Goal: Check status

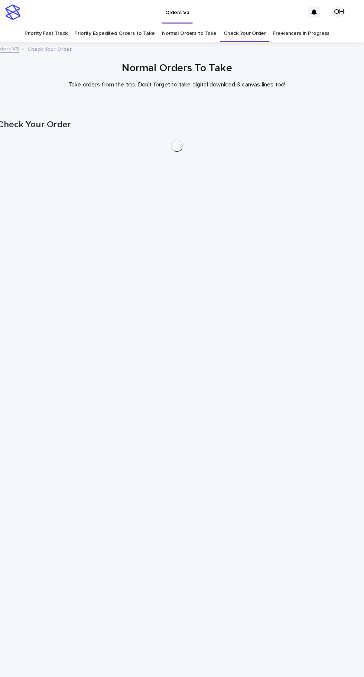
scroll to position [23, 0]
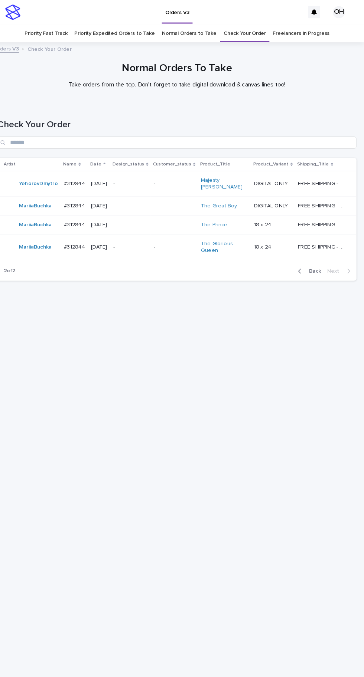
click at [79, 196] on p "#312844" at bounding box center [83, 200] width 22 height 8
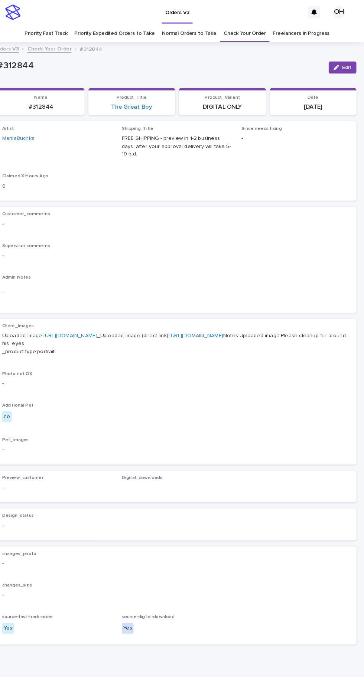
click at [84, 324] on link "[URL][DOMAIN_NAME]" at bounding box center [78, 326] width 52 height 5
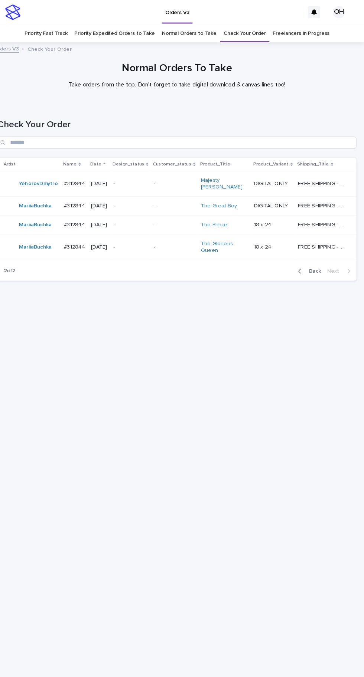
click at [75, 214] on p "#312844" at bounding box center [83, 218] width 22 height 8
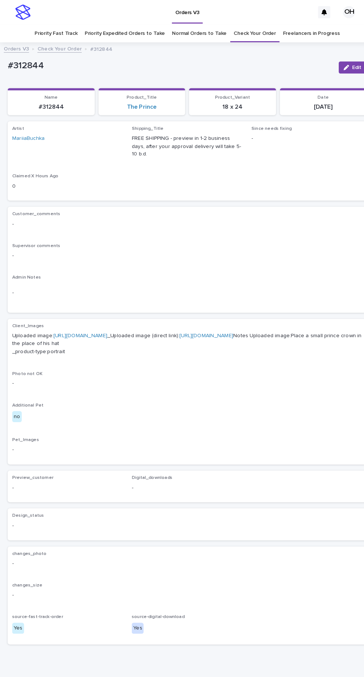
click at [87, 324] on link "[URL][DOMAIN_NAME]" at bounding box center [78, 326] width 52 height 5
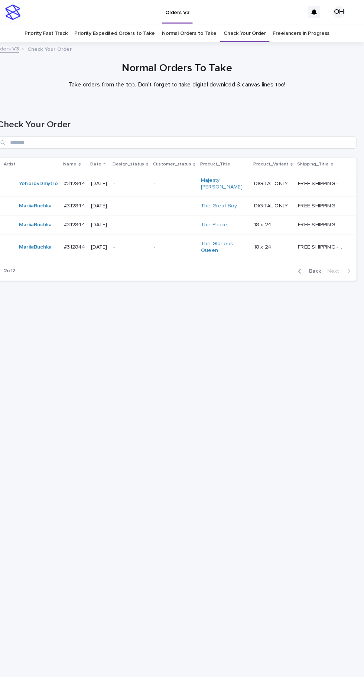
click at [79, 236] on p "#312844" at bounding box center [83, 240] width 22 height 8
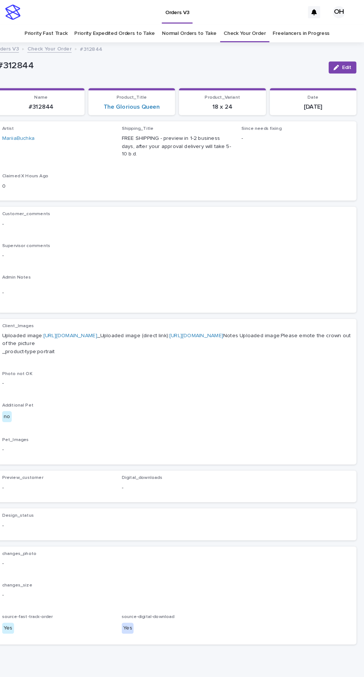
click at [88, 324] on link "[URL][DOMAIN_NAME]" at bounding box center [78, 326] width 52 height 5
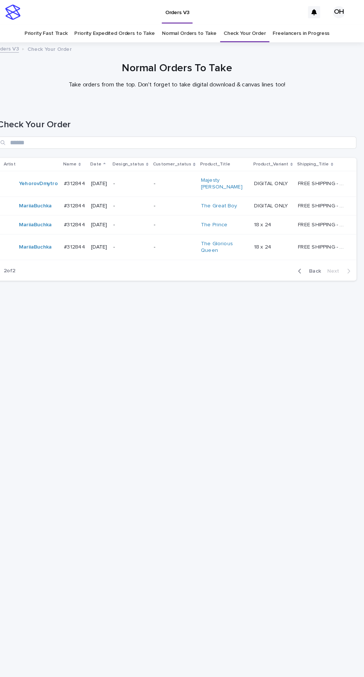
click at [310, 261] on span "Back" at bounding box center [314, 263] width 16 height 5
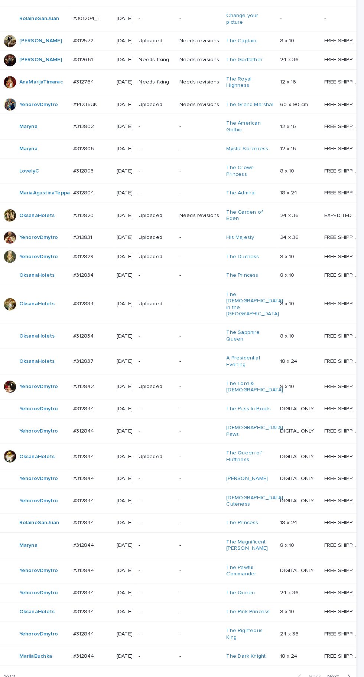
scroll to position [266, 0]
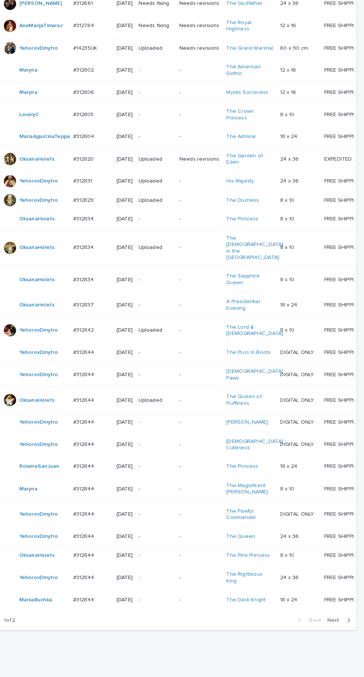
click at [341, 607] on span "Next" at bounding box center [336, 603] width 16 height 5
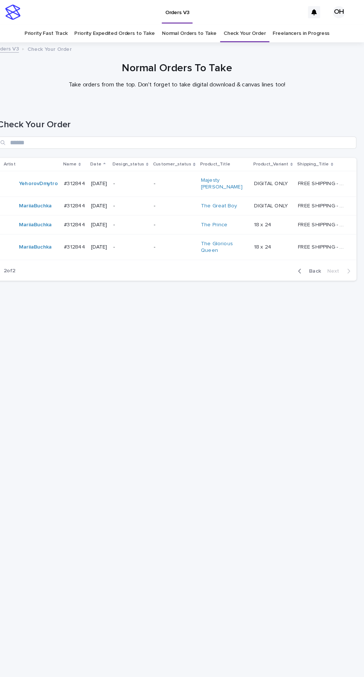
click at [303, 267] on icon "button" at bounding box center [301, 264] width 3 height 7
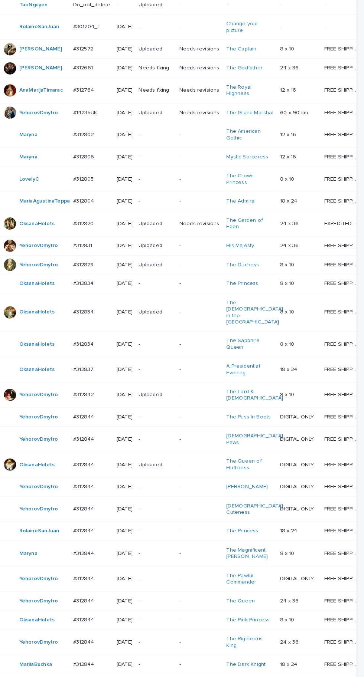
scroll to position [266, 0]
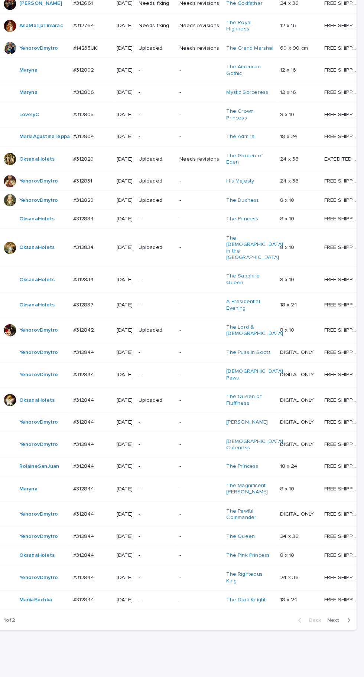
click at [93, 587] on p "#312844" at bounding box center [92, 583] width 22 height 8
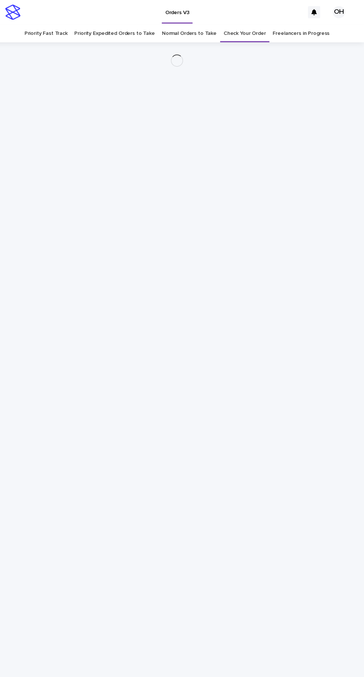
scroll to position [23, 0]
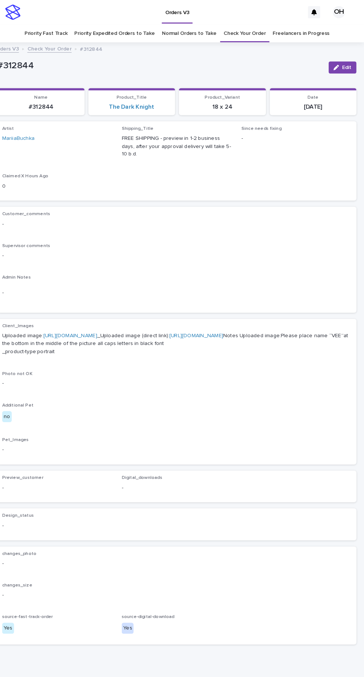
click at [88, 324] on link "[URL][DOMAIN_NAME]" at bounding box center [78, 326] width 52 height 5
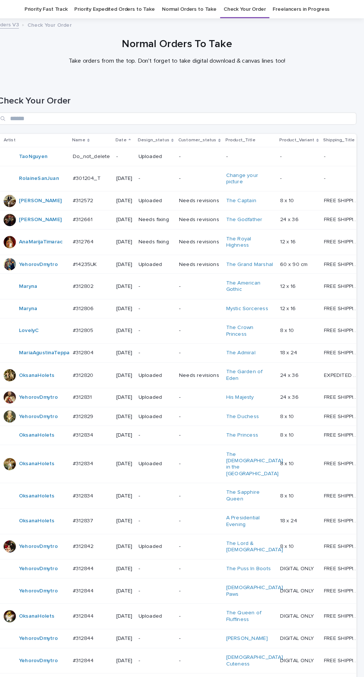
scroll to position [266, 0]
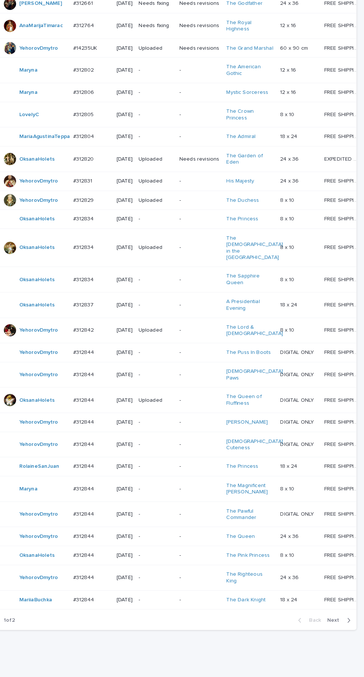
click at [85, 482] on div "#312844 #312844" at bounding box center [99, 476] width 36 height 12
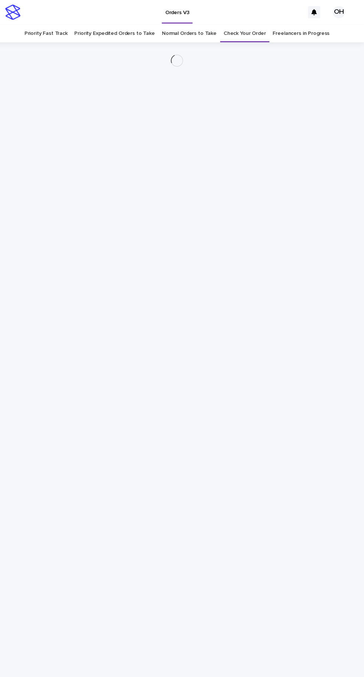
scroll to position [23, 0]
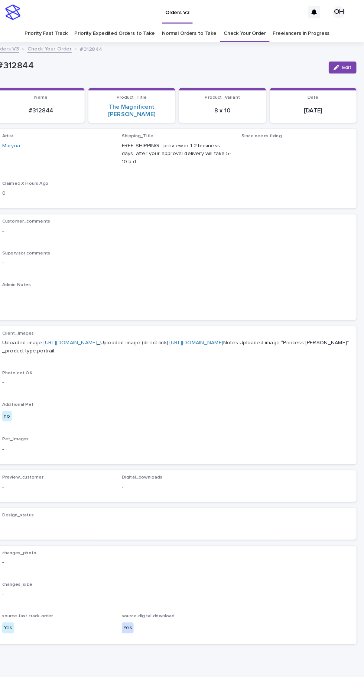
click at [104, 331] on link "[URL][DOMAIN_NAME]" at bounding box center [78, 333] width 52 height 5
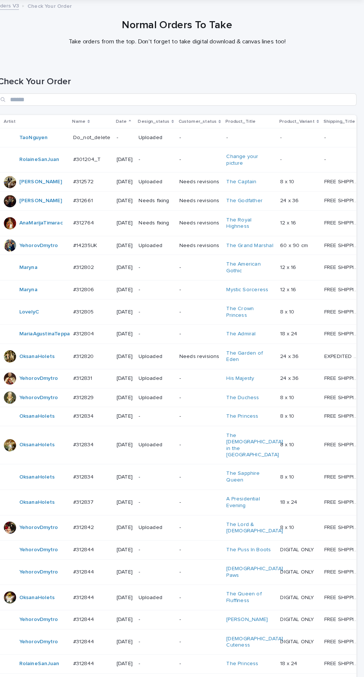
scroll to position [266, 0]
